Goal: Information Seeking & Learning: Learn about a topic

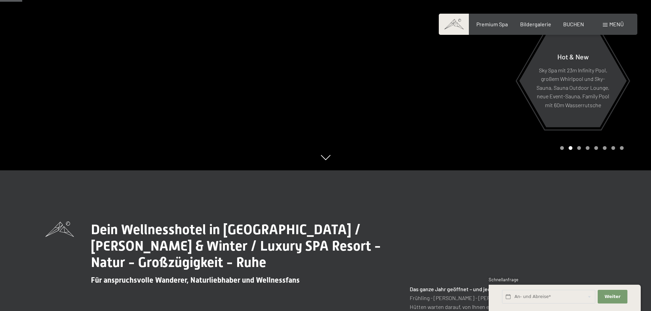
scroll to position [137, 0]
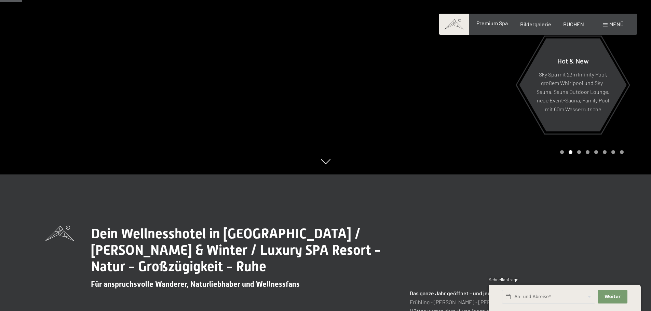
click at [498, 24] on span "Premium Spa" at bounding box center [491, 23] width 31 height 6
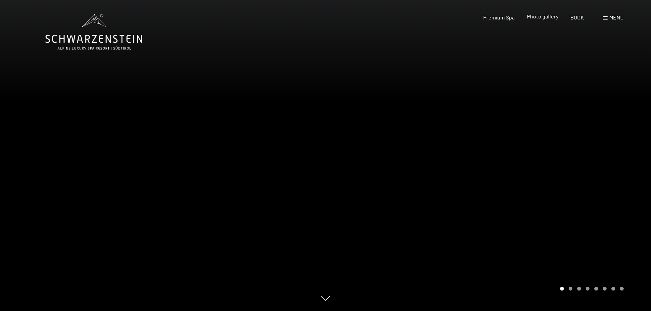
click at [534, 20] on div "Photo gallery" at bounding box center [542, 17] width 31 height 8
click at [614, 19] on font "menu" at bounding box center [616, 17] width 14 height 6
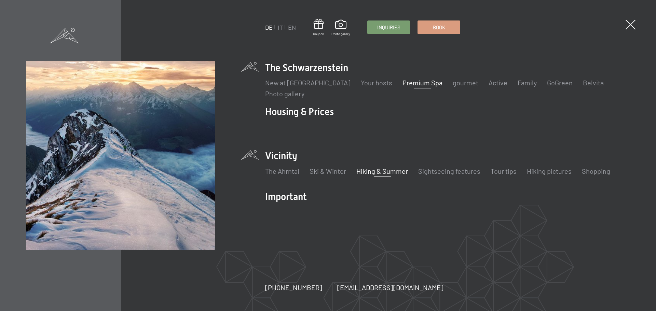
click at [380, 171] on font "Hiking & Summer" at bounding box center [382, 171] width 52 height 8
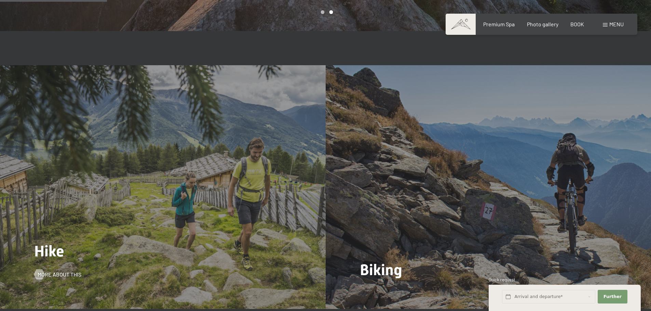
scroll to position [683, 0]
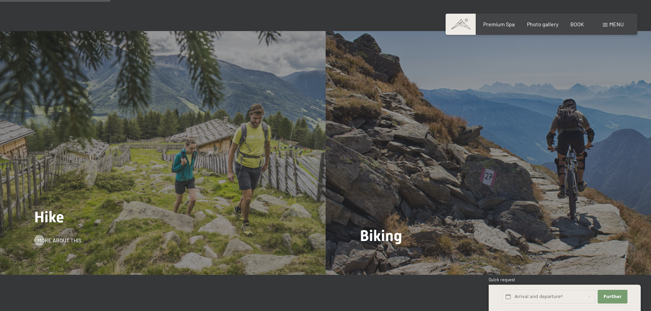
click at [191, 188] on div "Hike More about this" at bounding box center [163, 153] width 326 height 244
click at [68, 238] on font "More about this" at bounding box center [66, 240] width 44 height 6
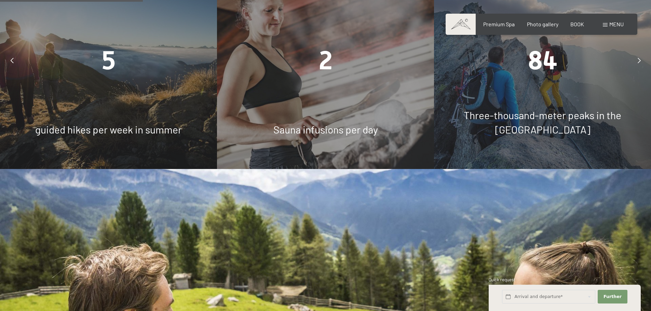
scroll to position [786, 0]
